Goal: Check status: Check status

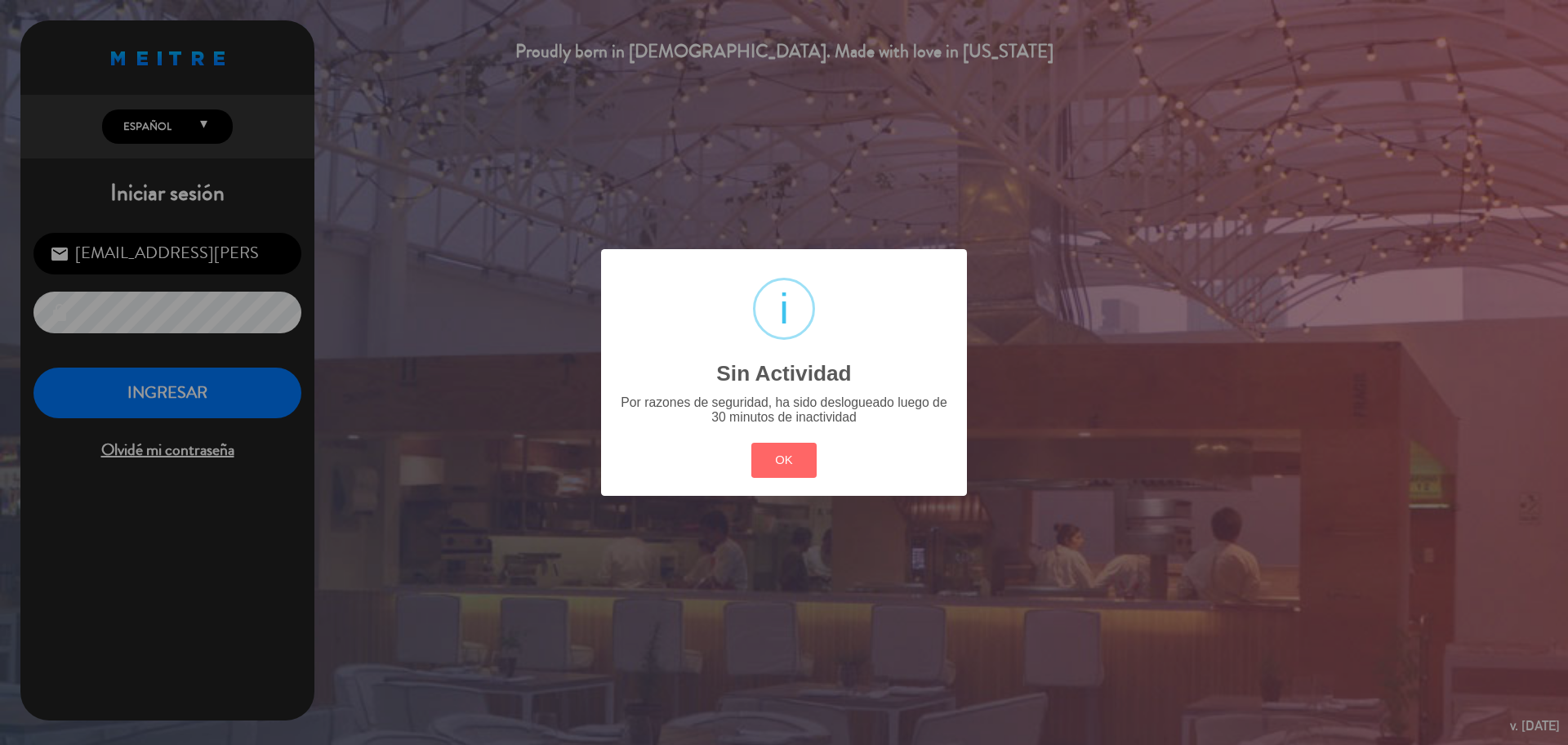
click at [803, 450] on button "OK" at bounding box center [784, 460] width 66 height 35
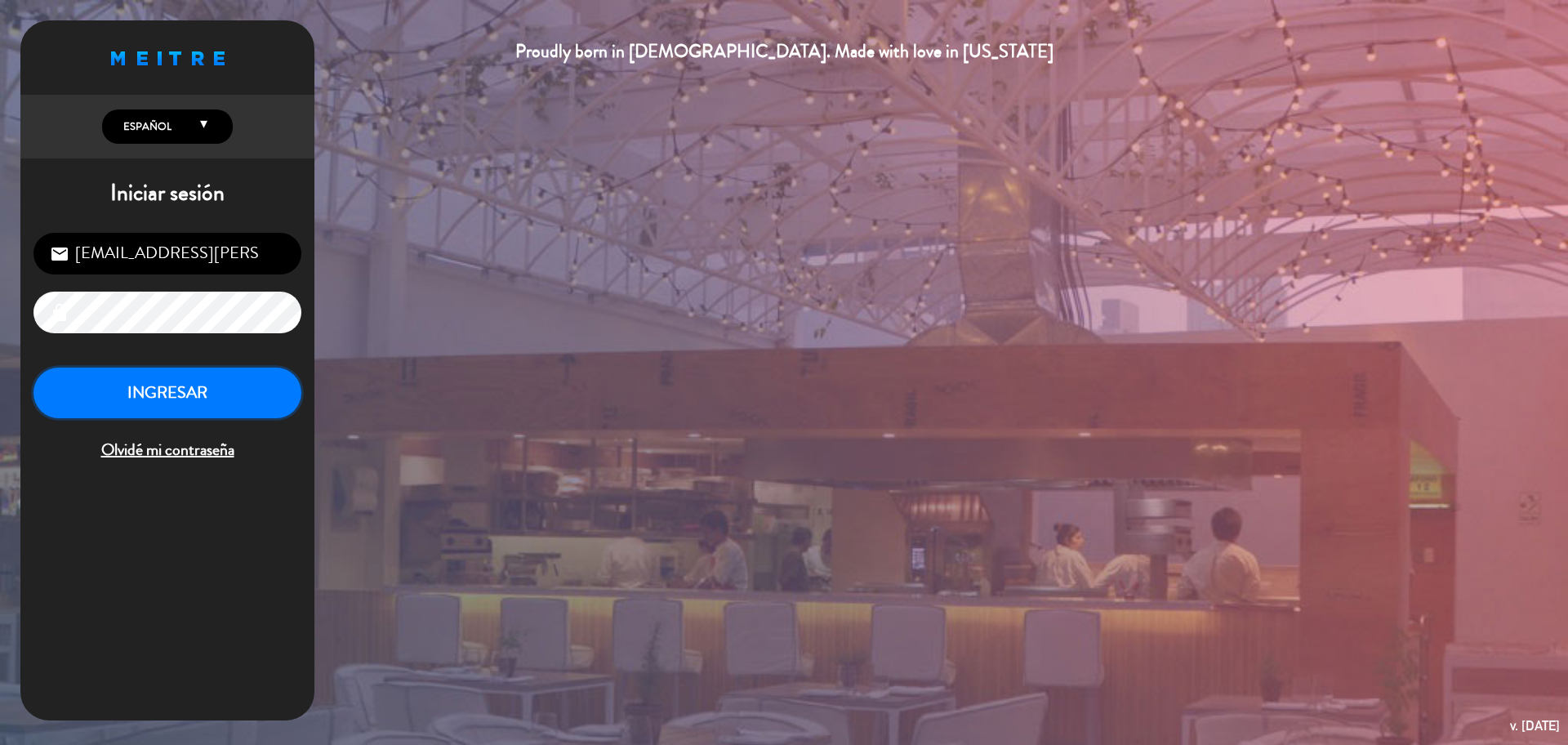
click at [214, 410] on button "INGRESAR" at bounding box center [167, 393] width 268 height 51
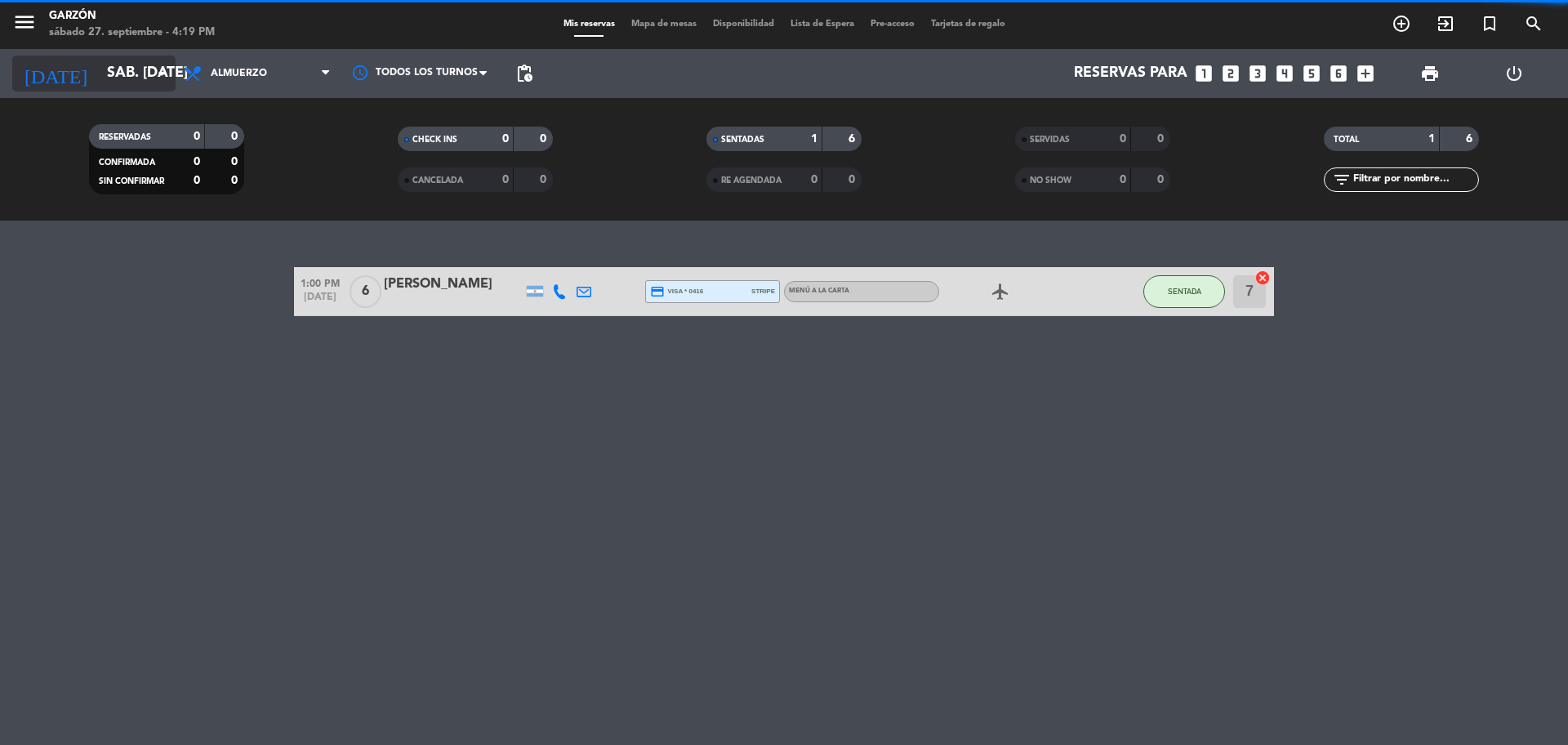
click at [140, 69] on input "sáb. [DATE]" at bounding box center [193, 74] width 190 height 32
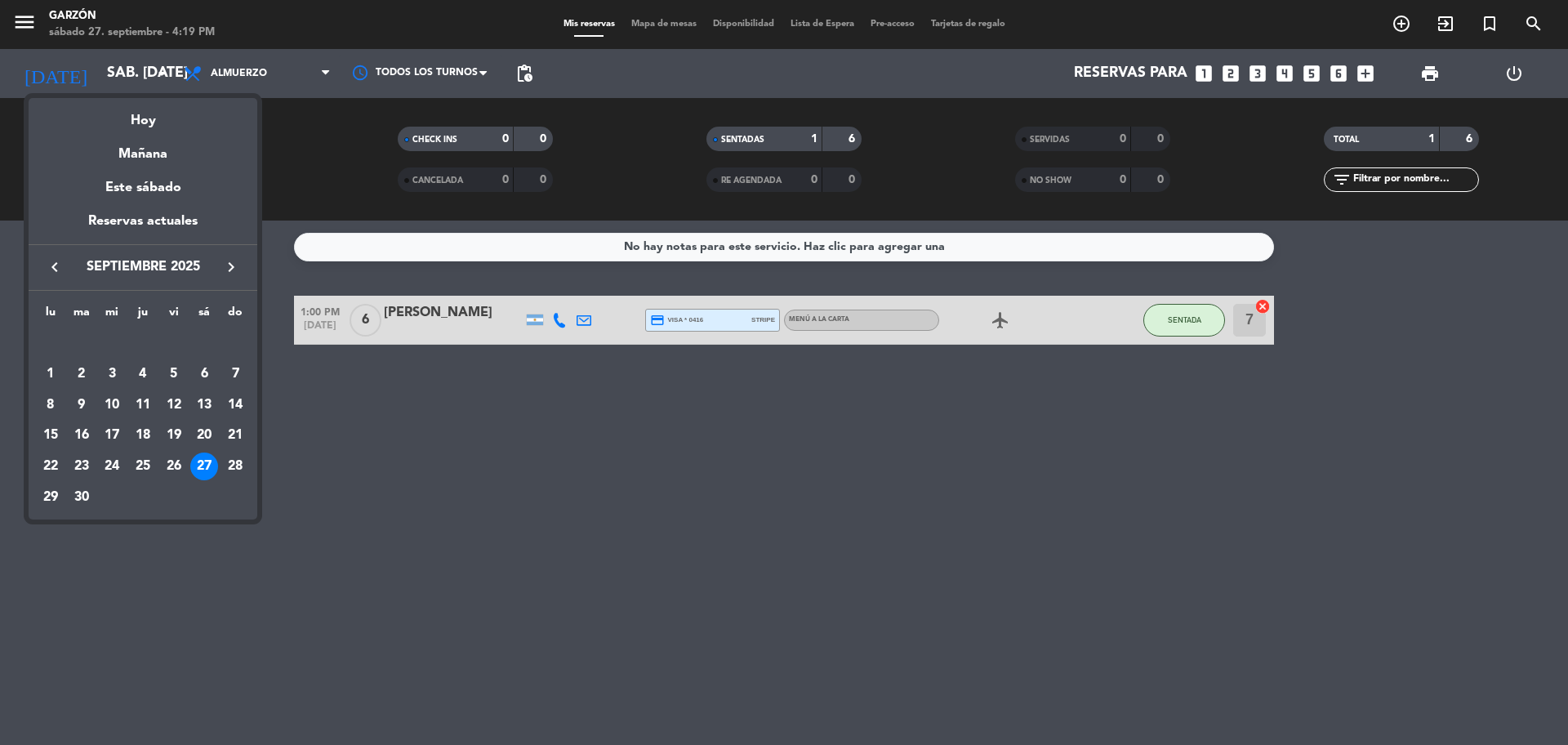
click at [226, 267] on icon "keyboard_arrow_right" at bounding box center [231, 267] width 20 height 20
click at [207, 365] on div "4" at bounding box center [204, 374] width 28 height 28
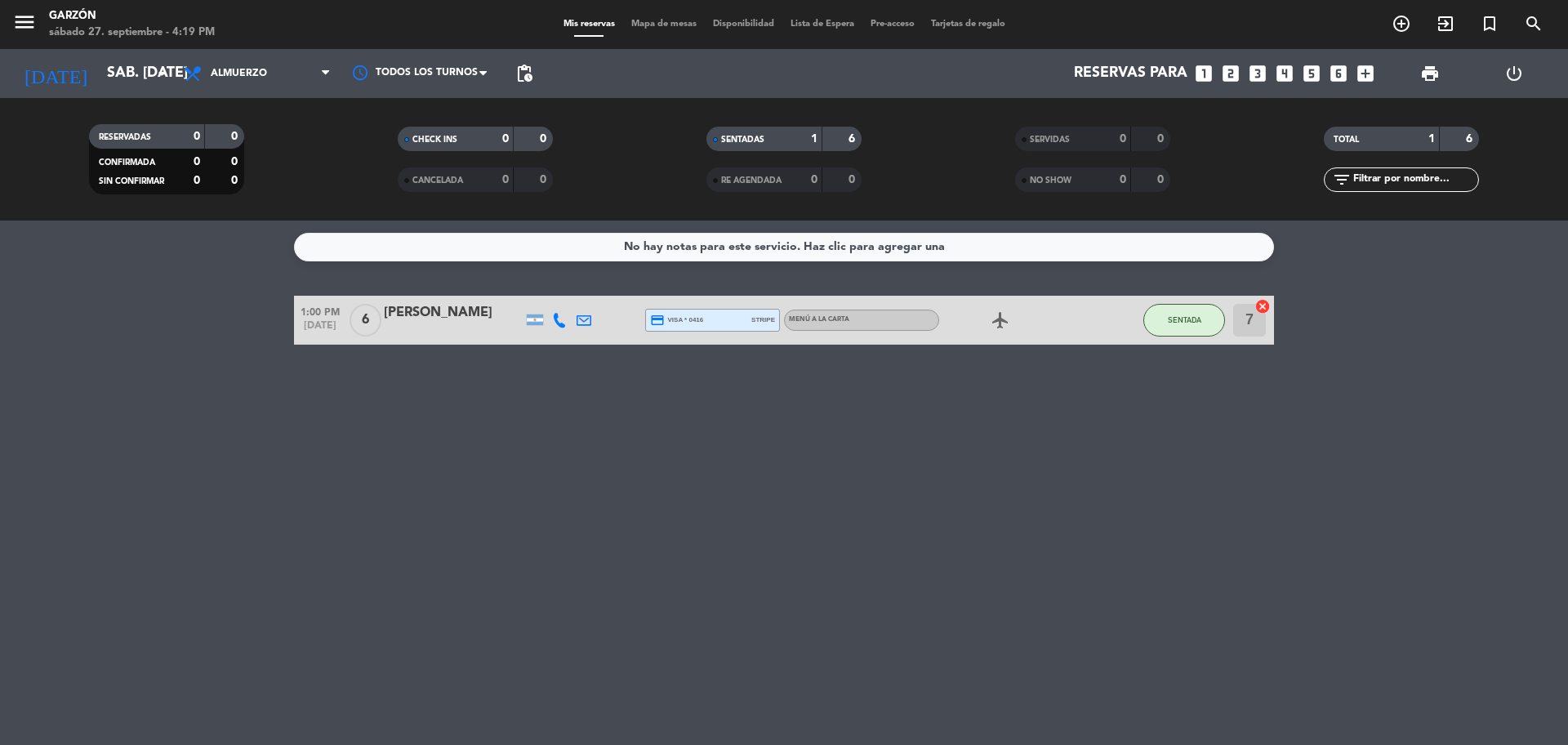
type input "sáb. [DATE]"
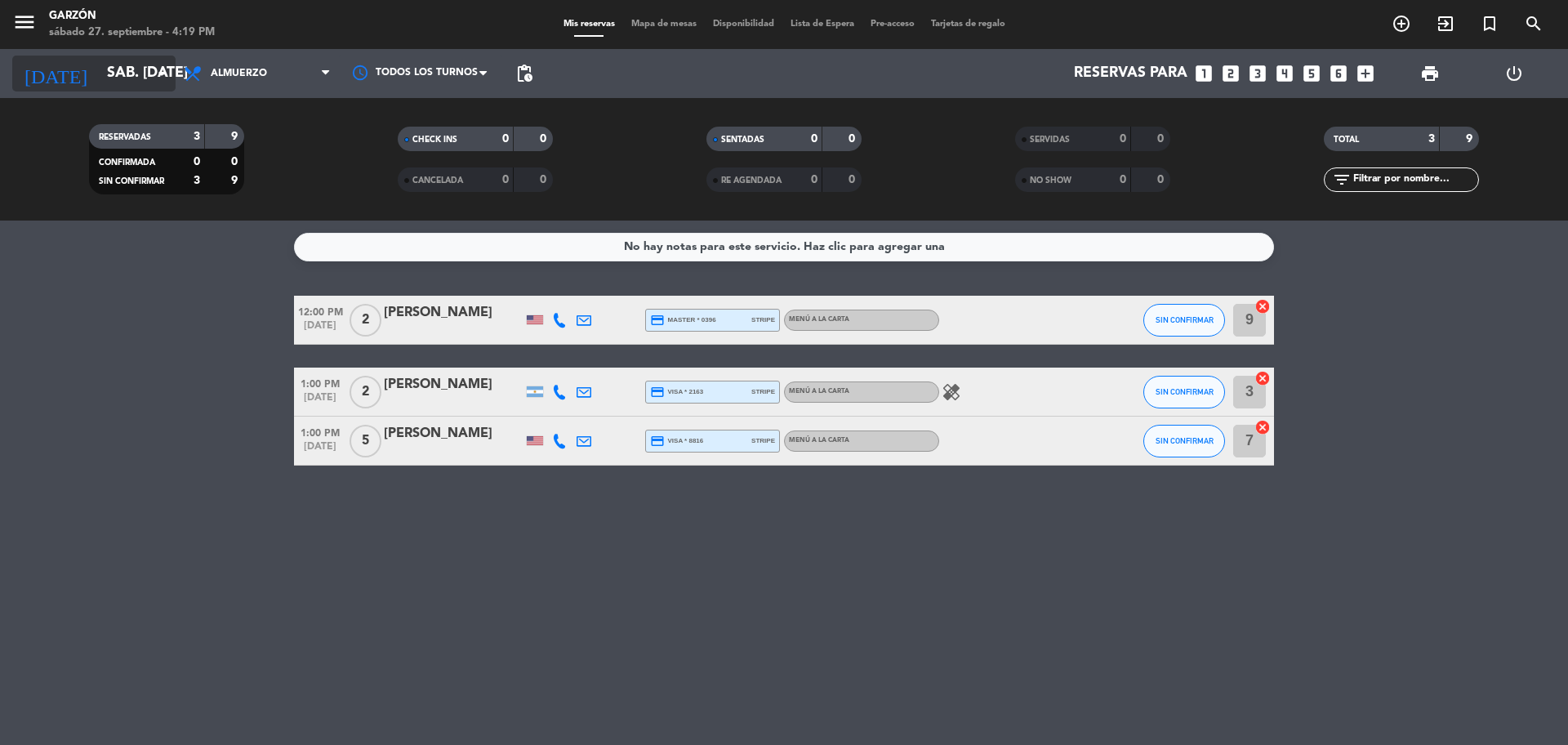
click at [147, 87] on input "sáb. [DATE]" at bounding box center [193, 74] width 190 height 32
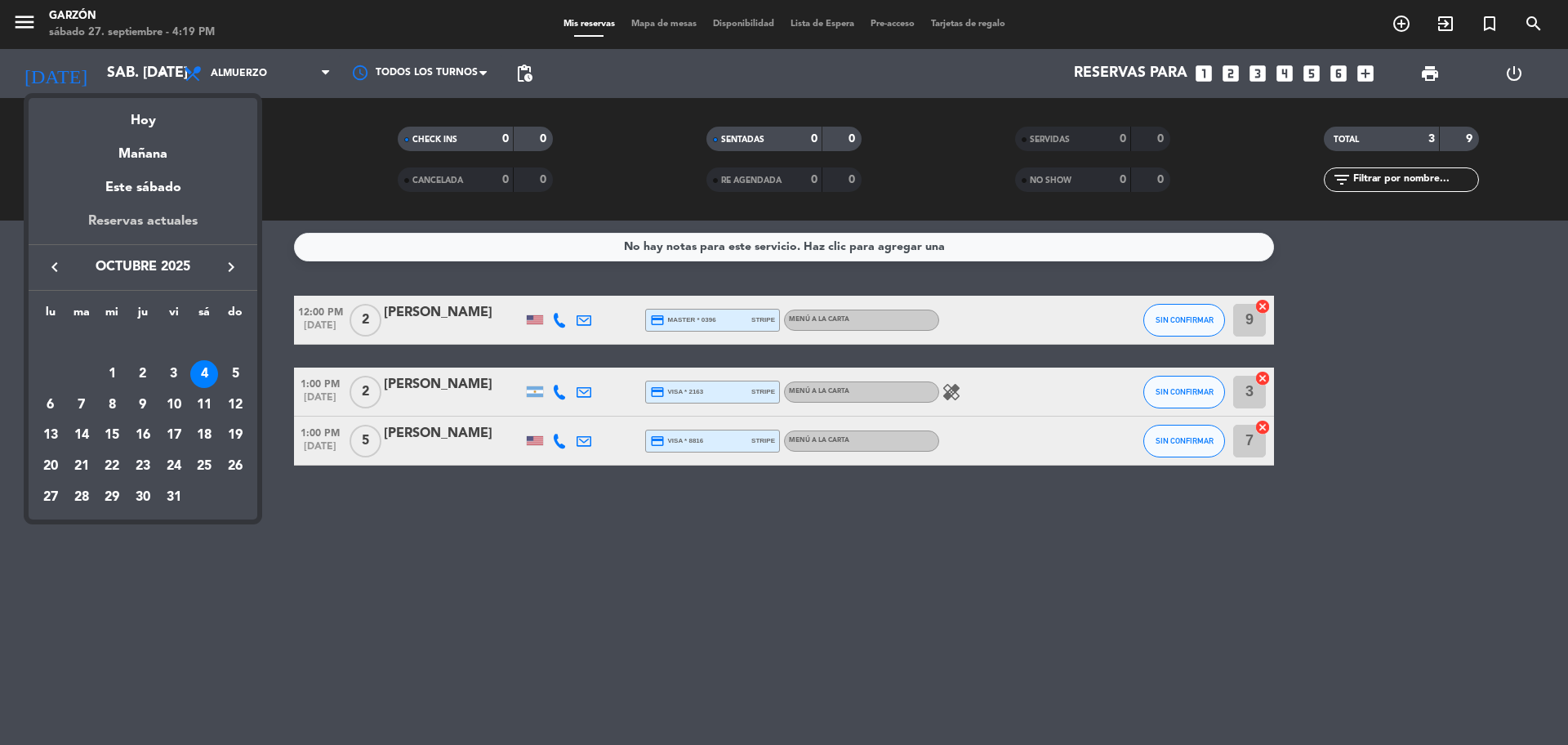
click at [170, 225] on div "Reservas actuales" at bounding box center [143, 226] width 228 height 33
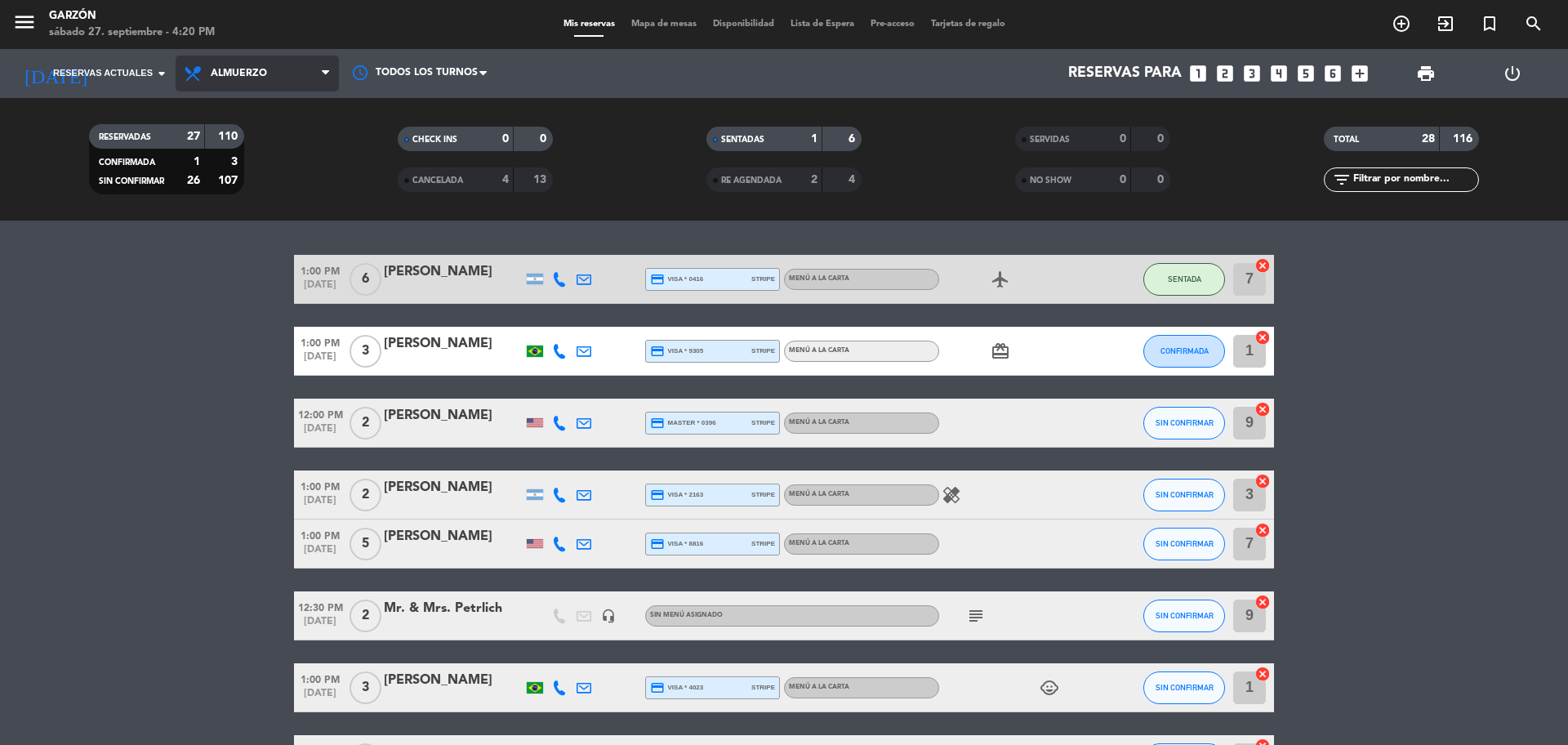
click at [231, 84] on span "Almuerzo" at bounding box center [257, 74] width 164 height 36
click at [245, 194] on div "menu Garzón sábado 27. septiembre - 4:20 PM Mis reservas Mapa de mesas Disponib…" at bounding box center [784, 110] width 1568 height 220
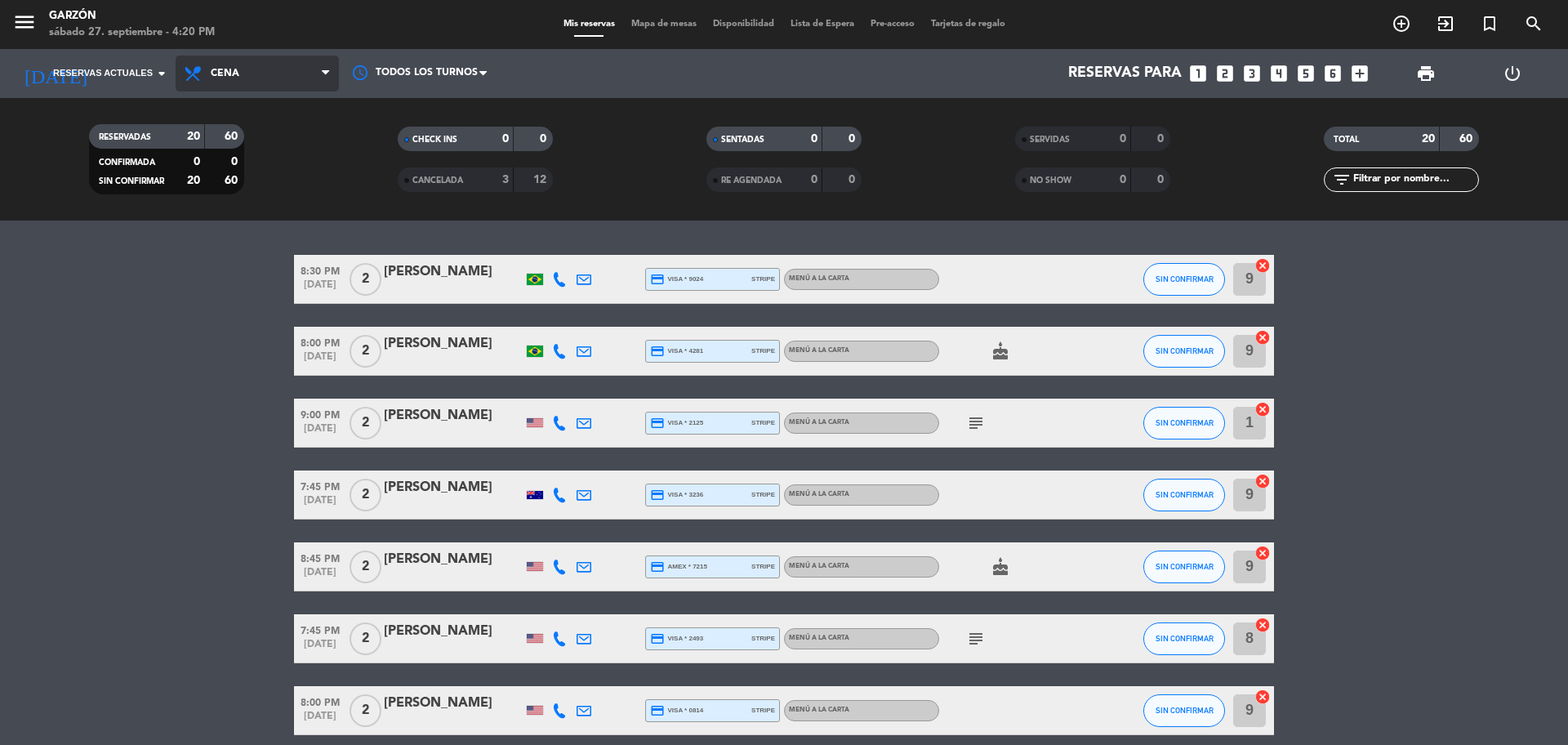
click at [263, 58] on span "Cena" at bounding box center [257, 74] width 164 height 36
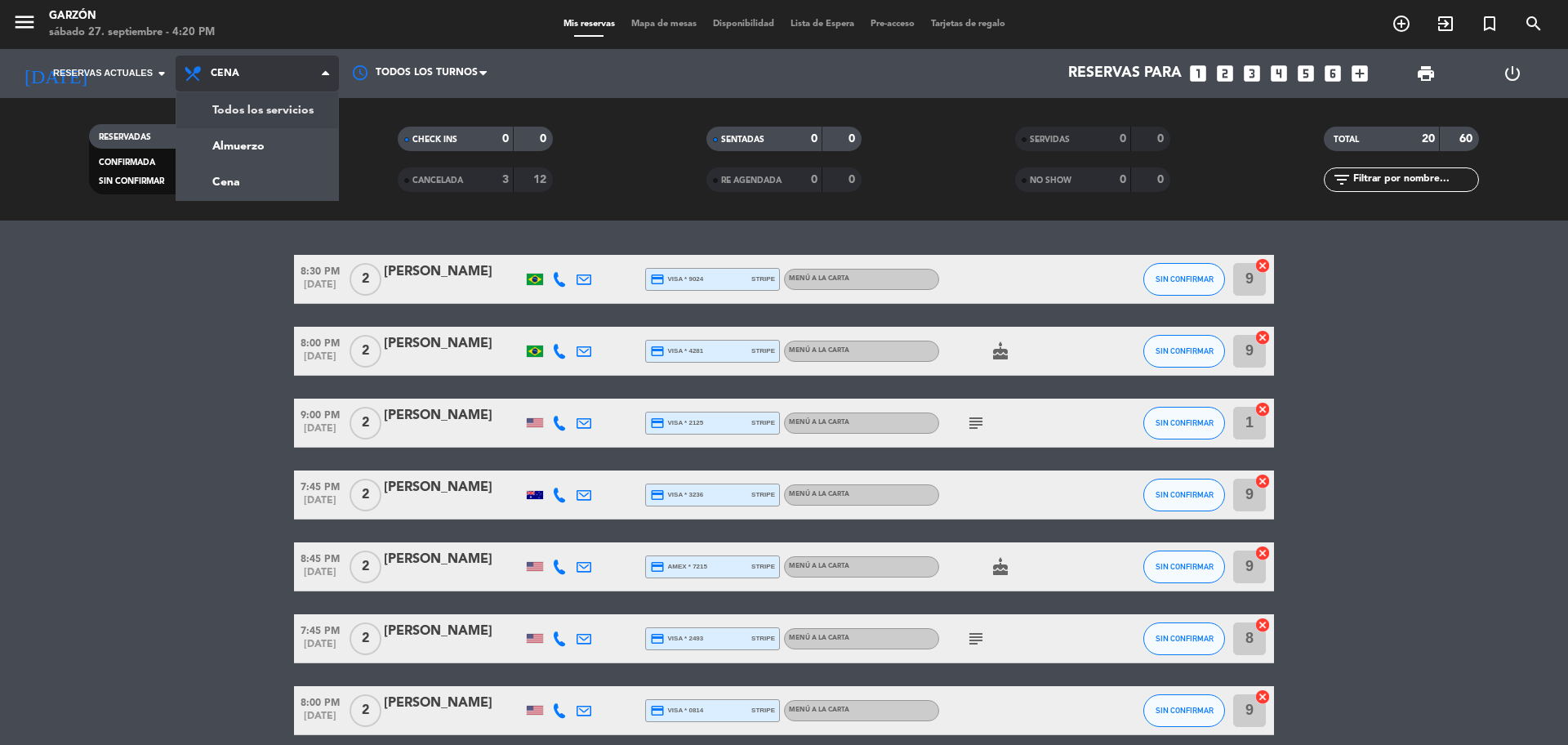
click at [246, 105] on div "menu Garzón sábado 27. septiembre - 4:20 PM Mis reservas Mapa de mesas Disponib…" at bounding box center [784, 110] width 1568 height 220
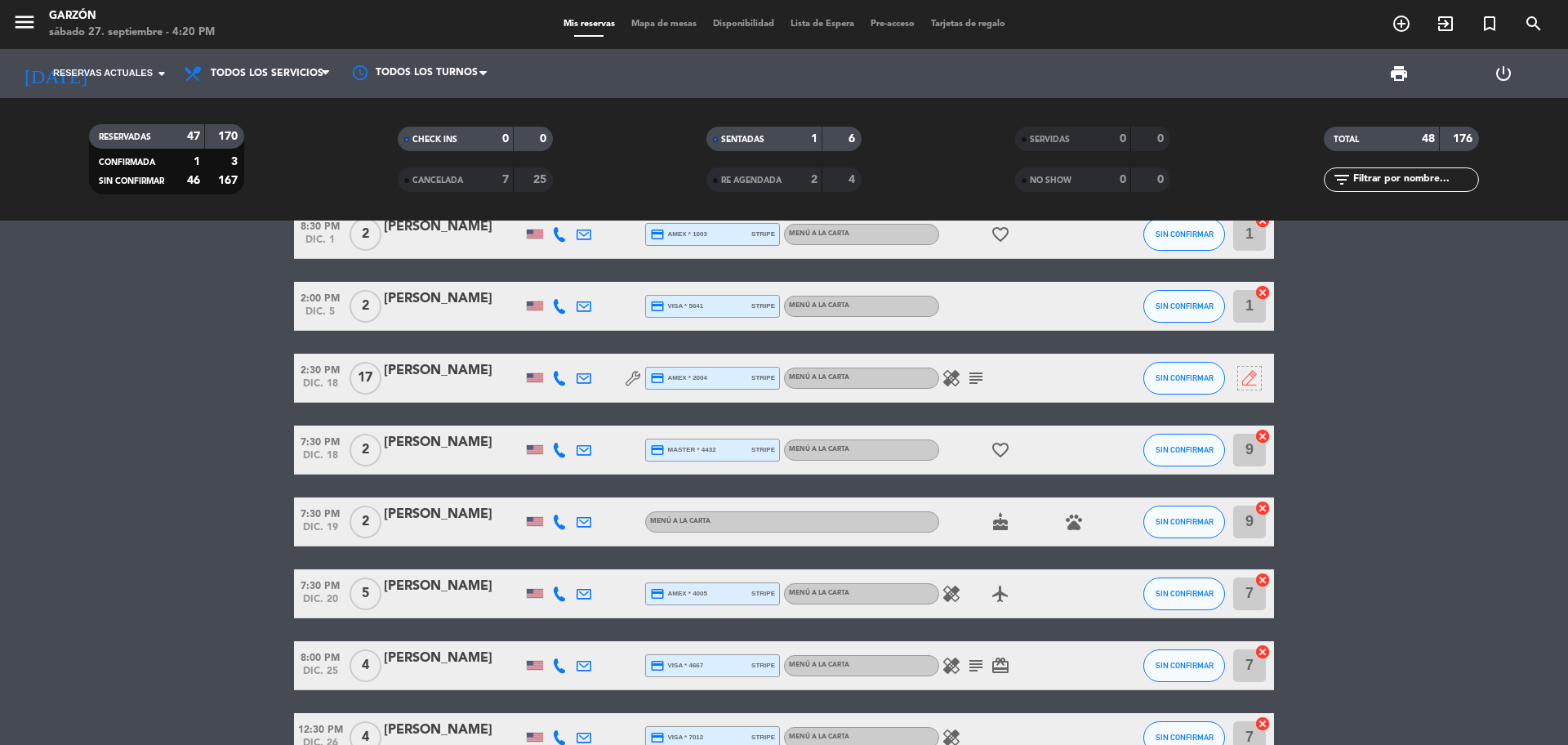
scroll to position [1633, 0]
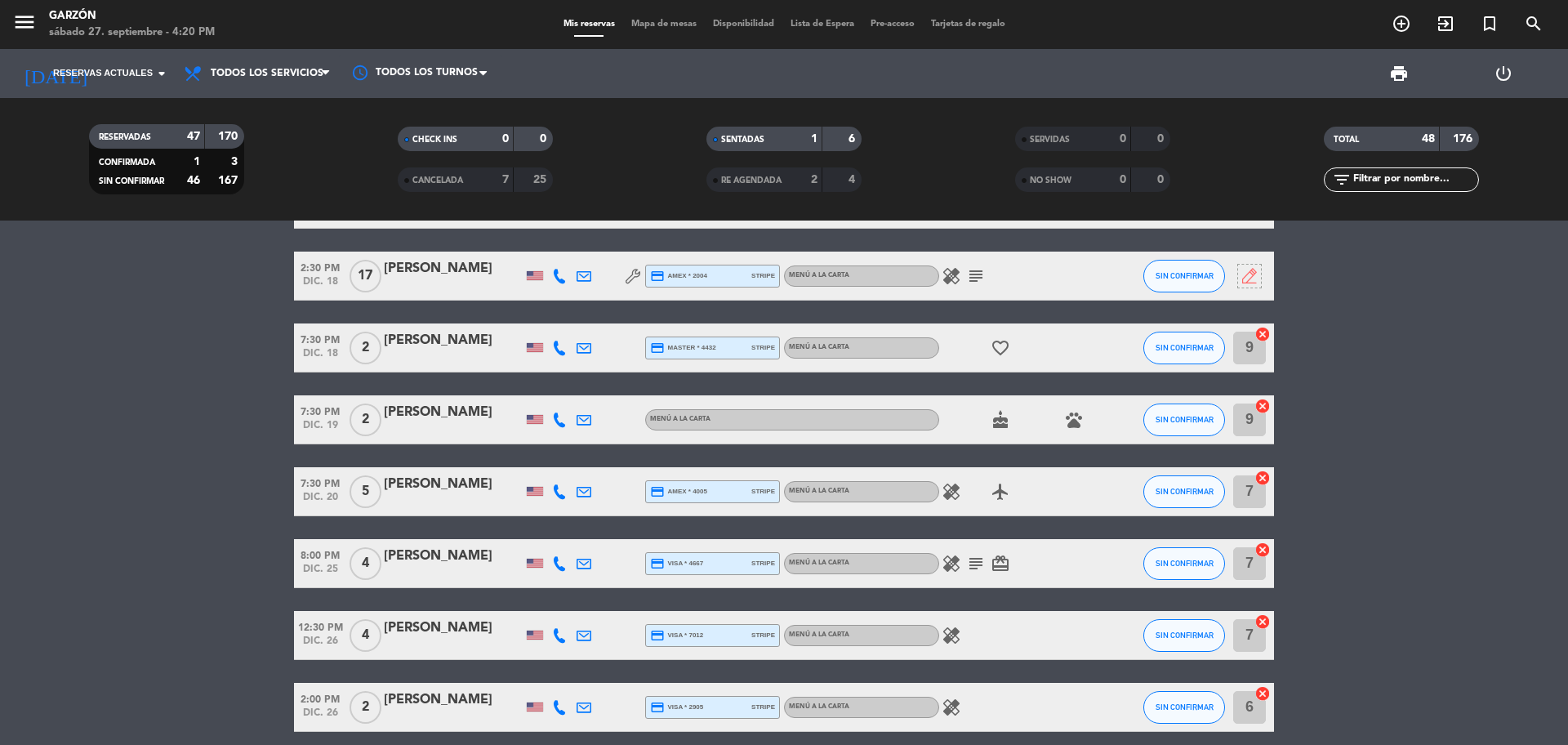
click at [971, 559] on icon "subject" at bounding box center [976, 563] width 20 height 20
click at [958, 493] on icon "healing" at bounding box center [952, 492] width 20 height 20
click at [55, 427] on bookings-row "1:00 PM [DATE] 6 [PERSON_NAME] credit_card visa * 0416 stripe MENÚ A LA CARTA a…" at bounding box center [784, 324] width 1568 height 3404
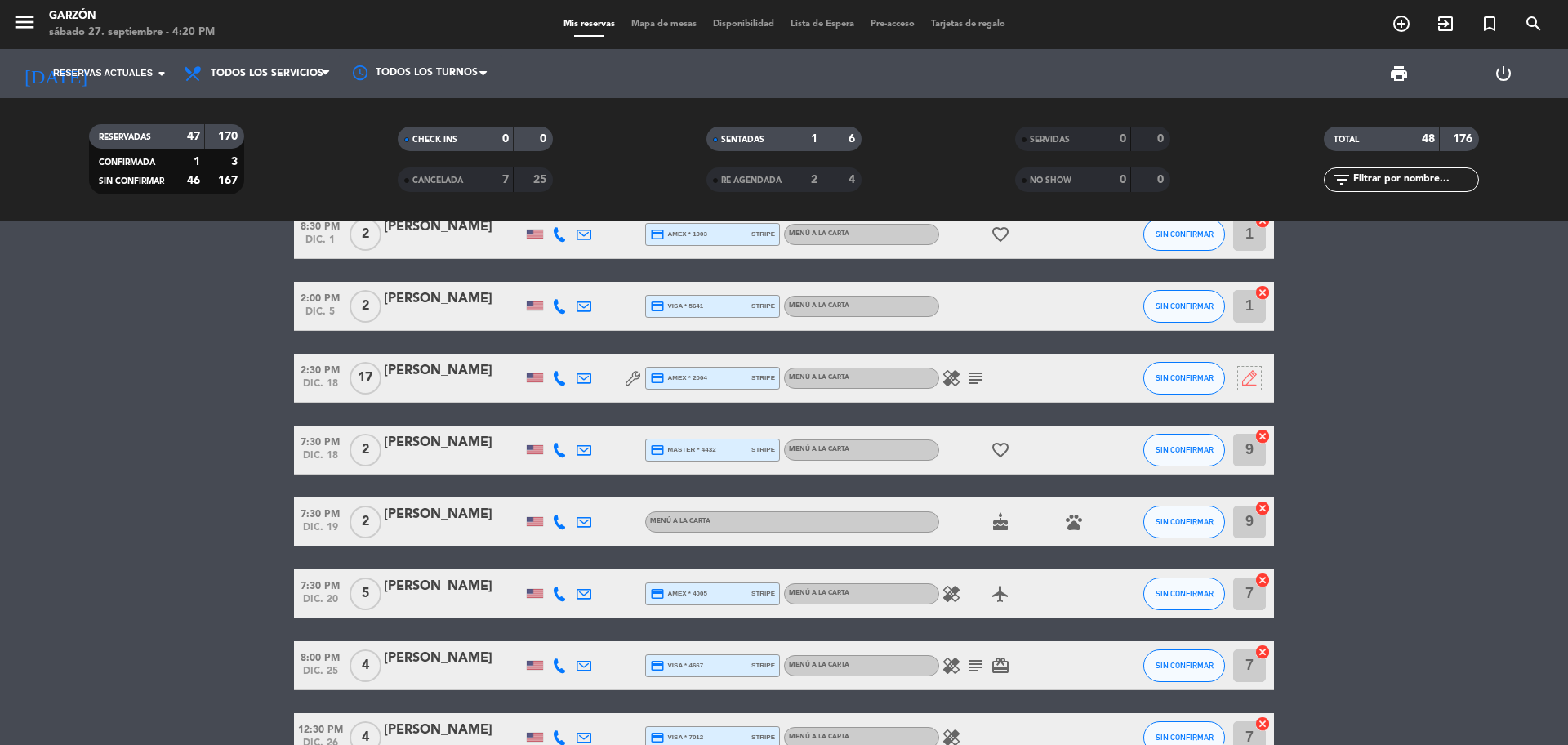
scroll to position [1429, 0]
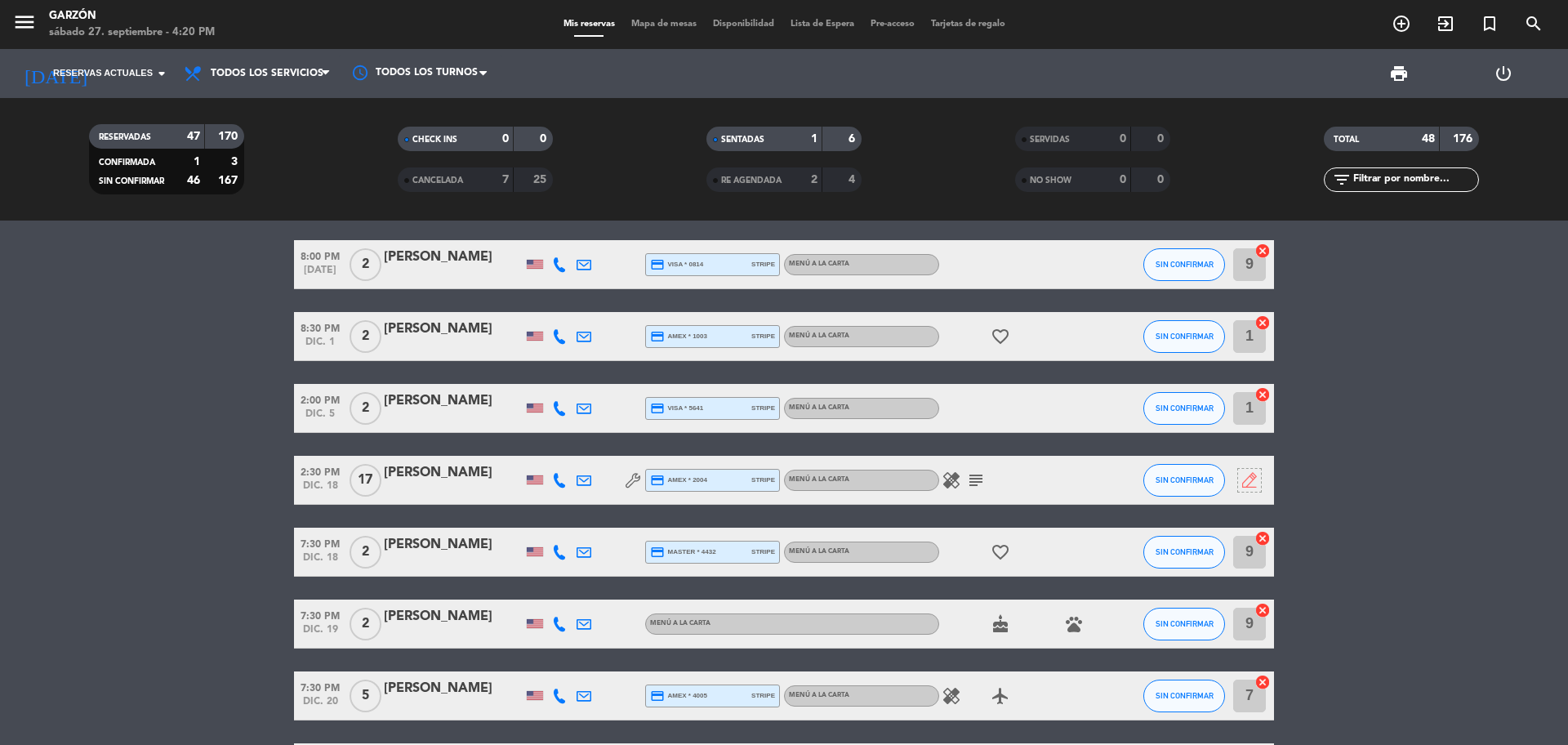
click at [979, 474] on icon "subject" at bounding box center [976, 480] width 20 height 20
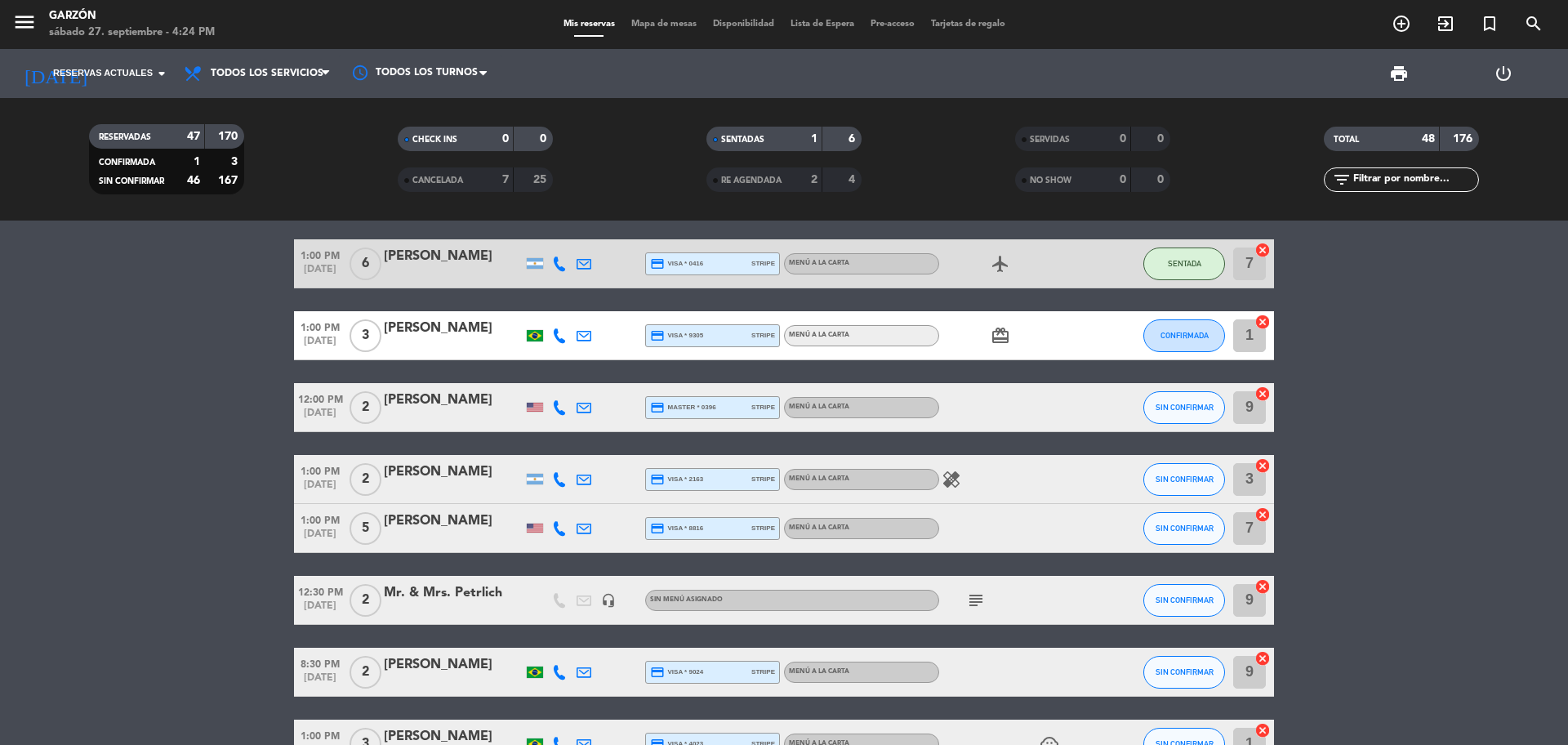
scroll to position [0, 0]
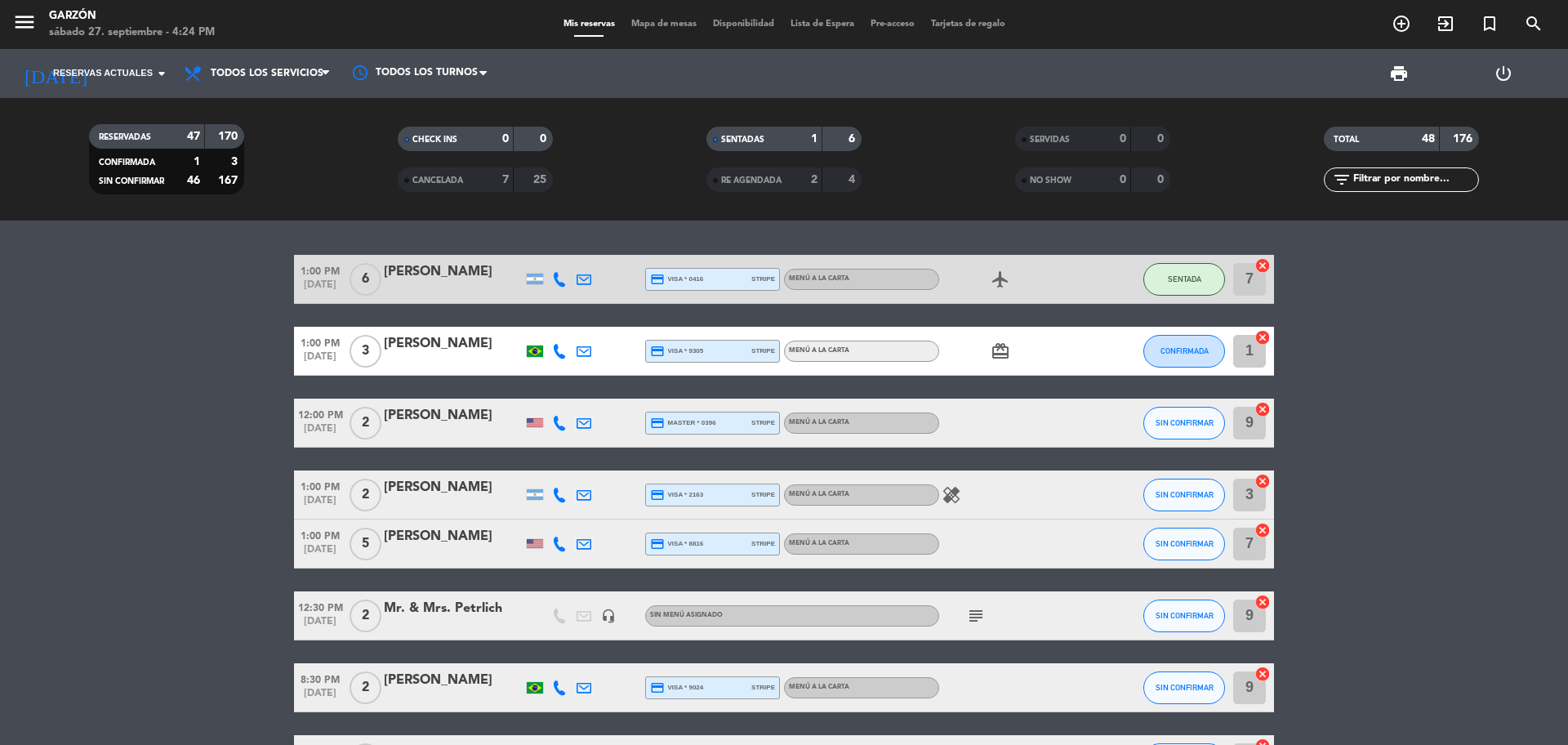
click at [972, 613] on icon "subject" at bounding box center [976, 616] width 20 height 20
